Goal: Find contact information

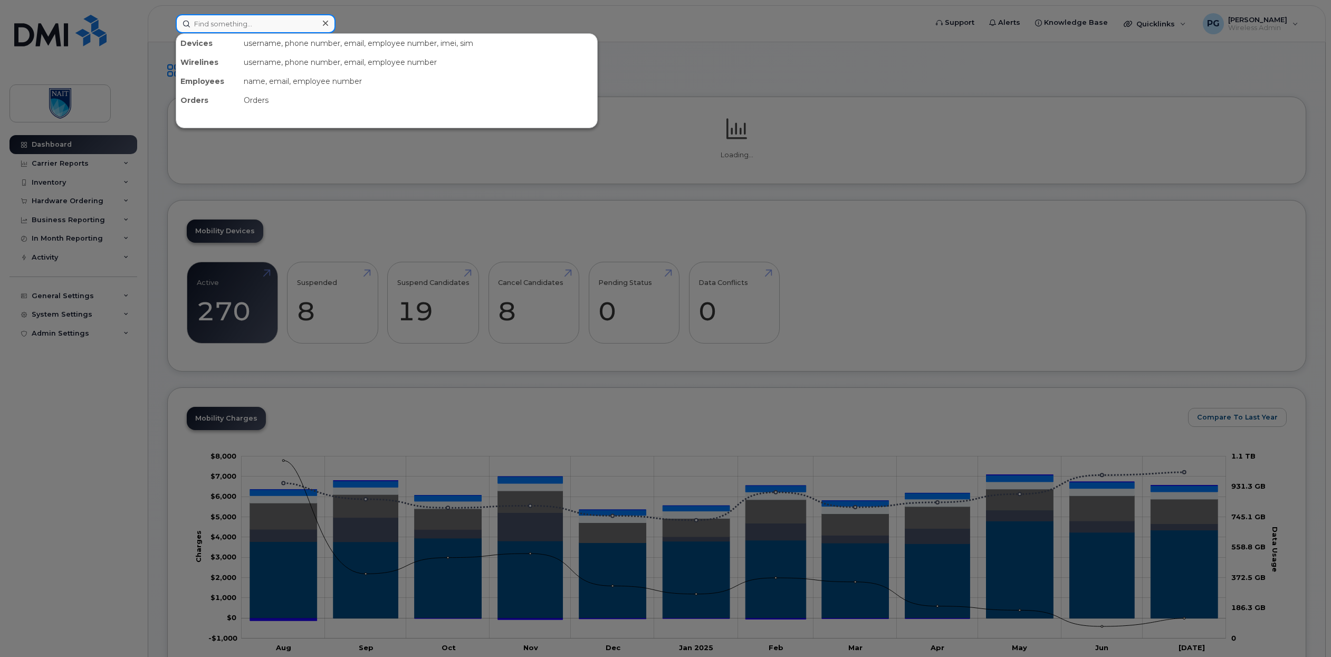
click at [290, 23] on input at bounding box center [256, 23] width 160 height 19
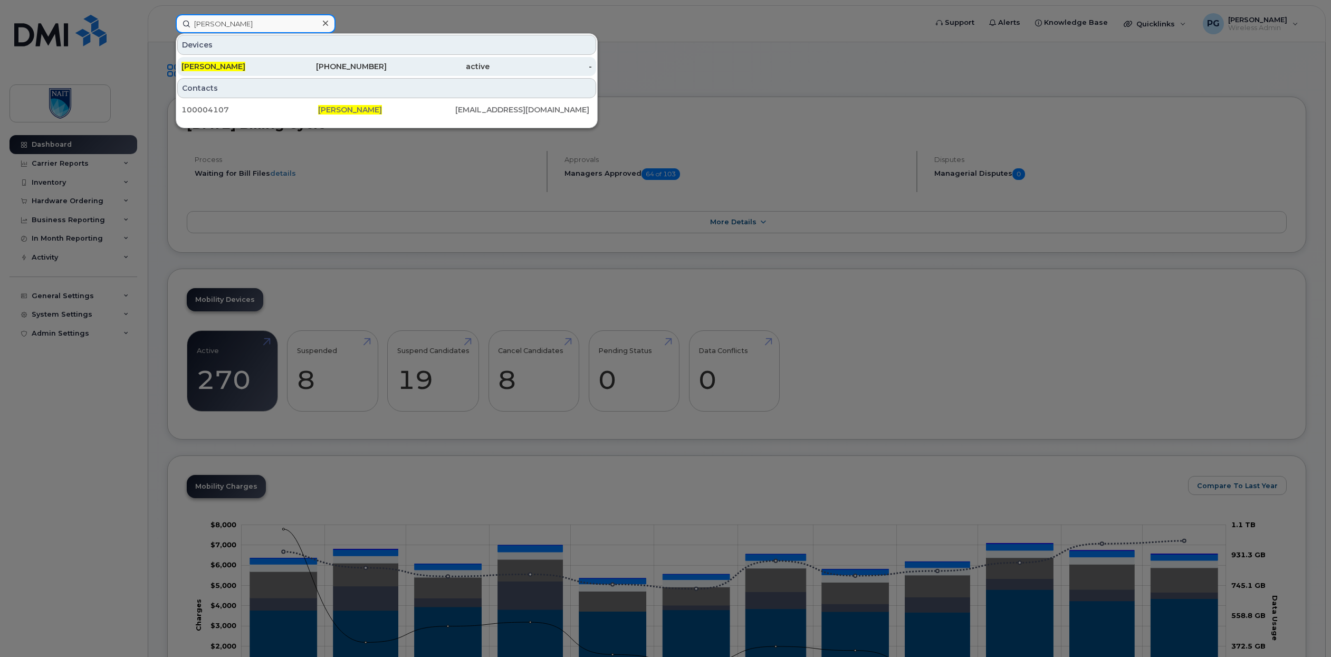
type input "[PERSON_NAME]"
click at [228, 71] on div "[PERSON_NAME]" at bounding box center [232, 66] width 103 height 11
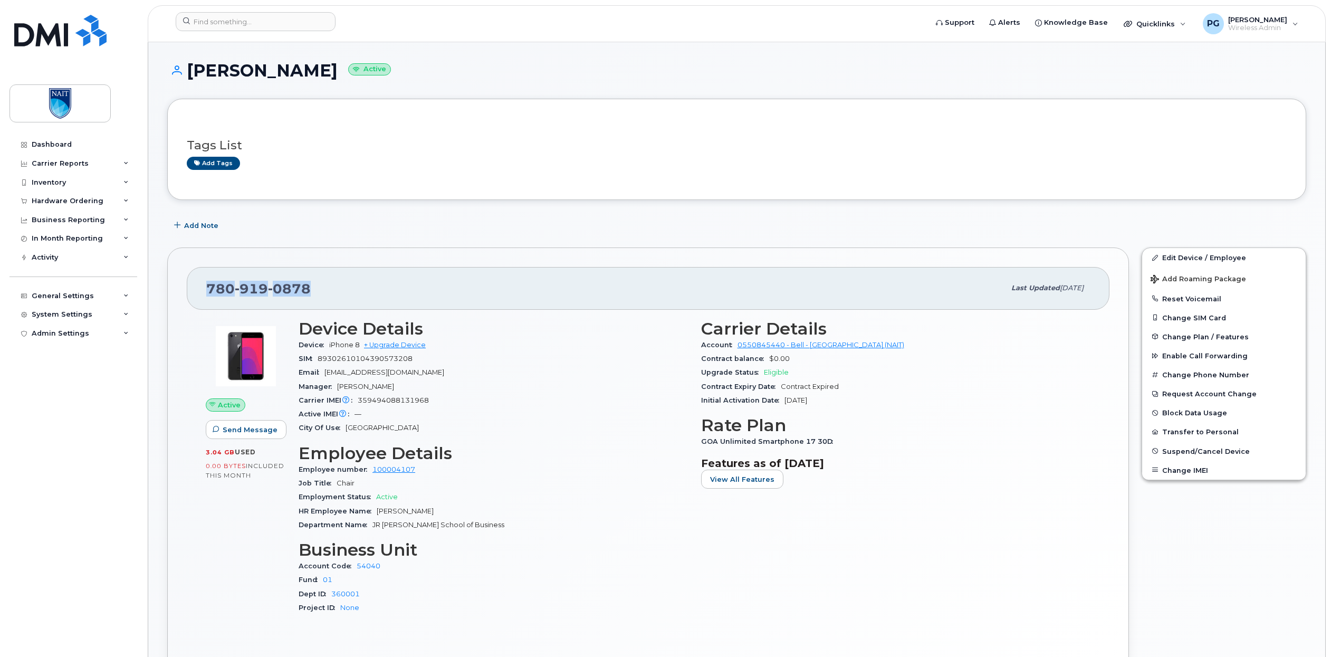
drag, startPoint x: 312, startPoint y: 284, endPoint x: 176, endPoint y: 276, distance: 136.9
click at [176, 276] on div "780 919 0878 Last updated May 09, 2025 Active Send Message 3.04 GB  used 0.00 B…" at bounding box center [648, 468] width 962 height 443
copy span "780 919 0878"
